Goal: Task Accomplishment & Management: Manage account settings

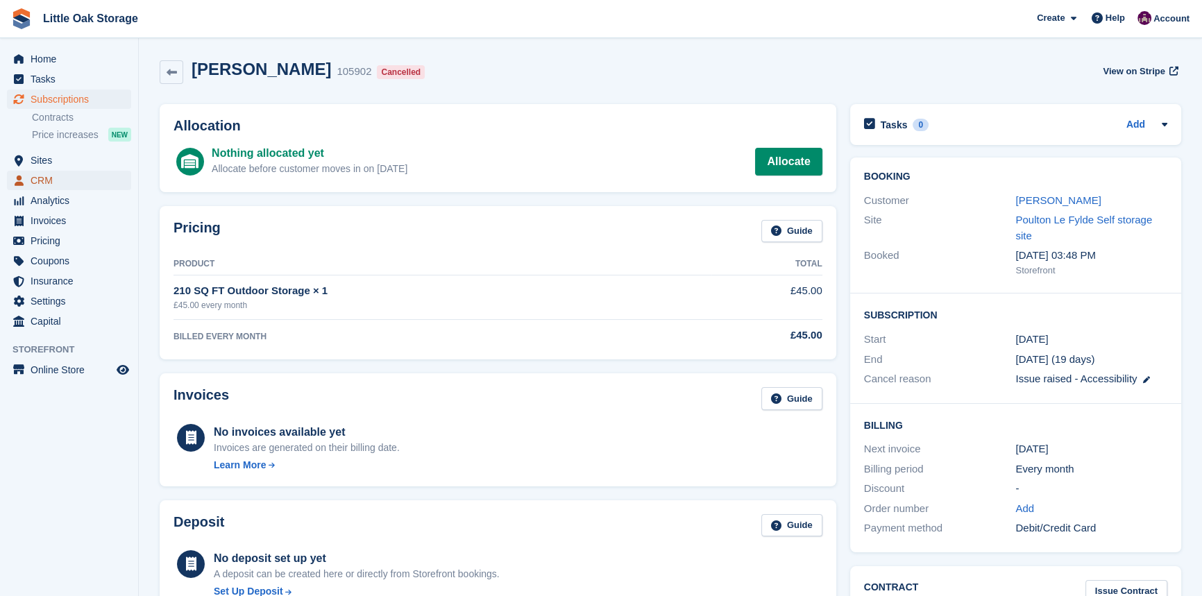
click at [49, 184] on span "CRM" at bounding box center [72, 180] width 83 height 19
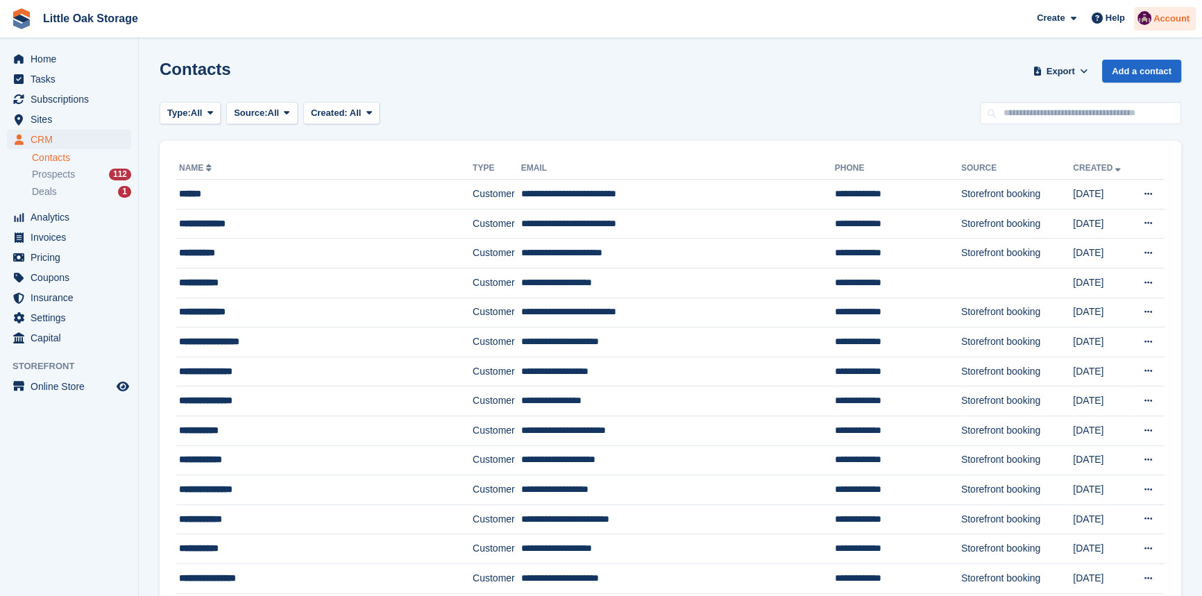
click at [1170, 12] on span "Account" at bounding box center [1172, 19] width 36 height 14
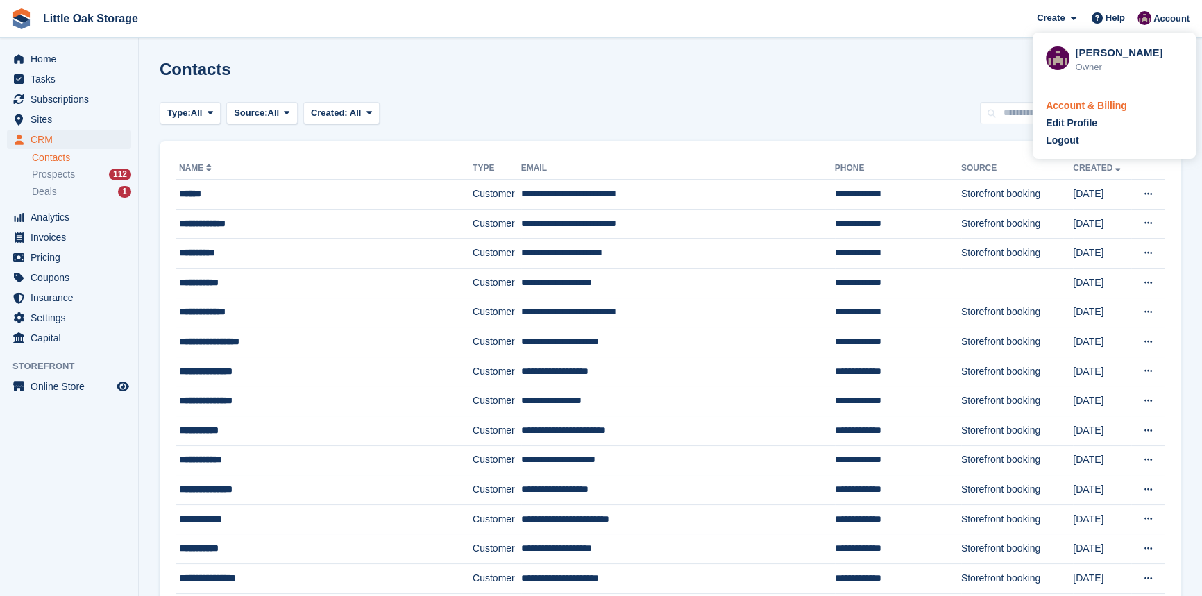
click at [1077, 109] on div "Account & Billing" at bounding box center [1086, 106] width 81 height 15
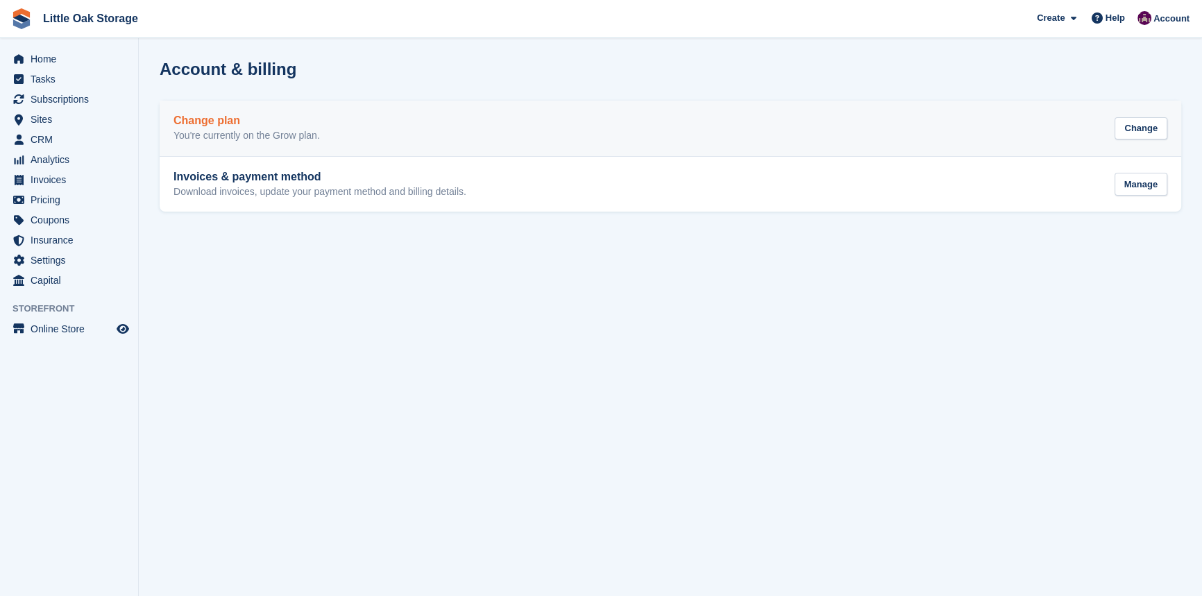
click at [268, 142] on link "Change plan You're currently on the Grow plan. Change" at bounding box center [671, 129] width 1022 height 56
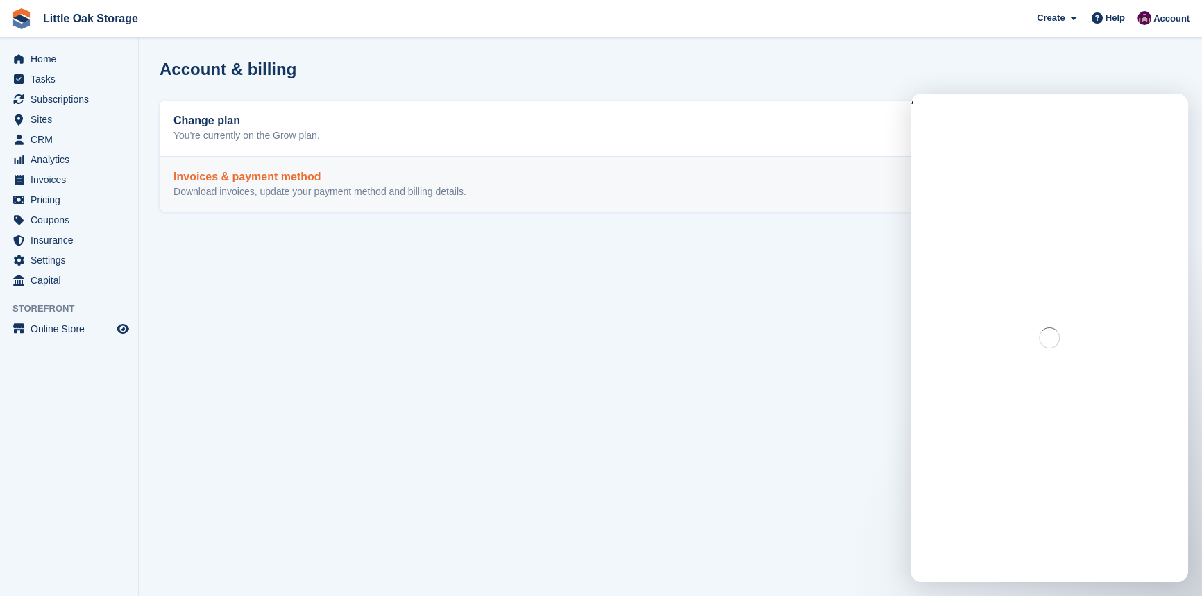
click at [403, 201] on link "Invoices & payment method Download invoices, update your payment method and bil…" at bounding box center [671, 185] width 1022 height 56
